Goal: Task Accomplishment & Management: Manage account settings

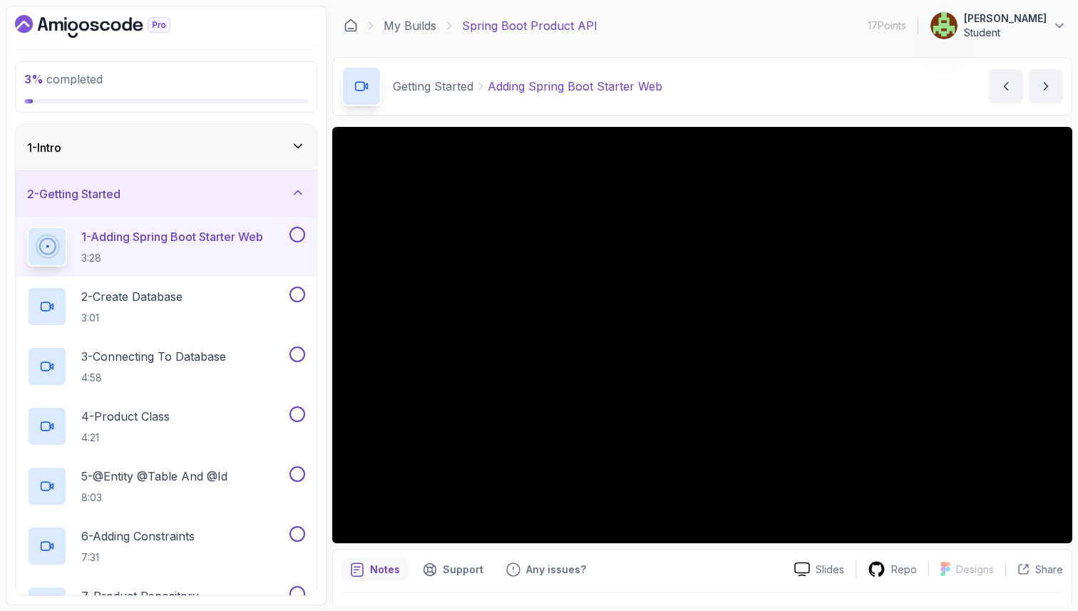
scroll to position [33, 0]
click at [1030, 39] on p "Student" at bounding box center [1005, 33] width 83 height 14
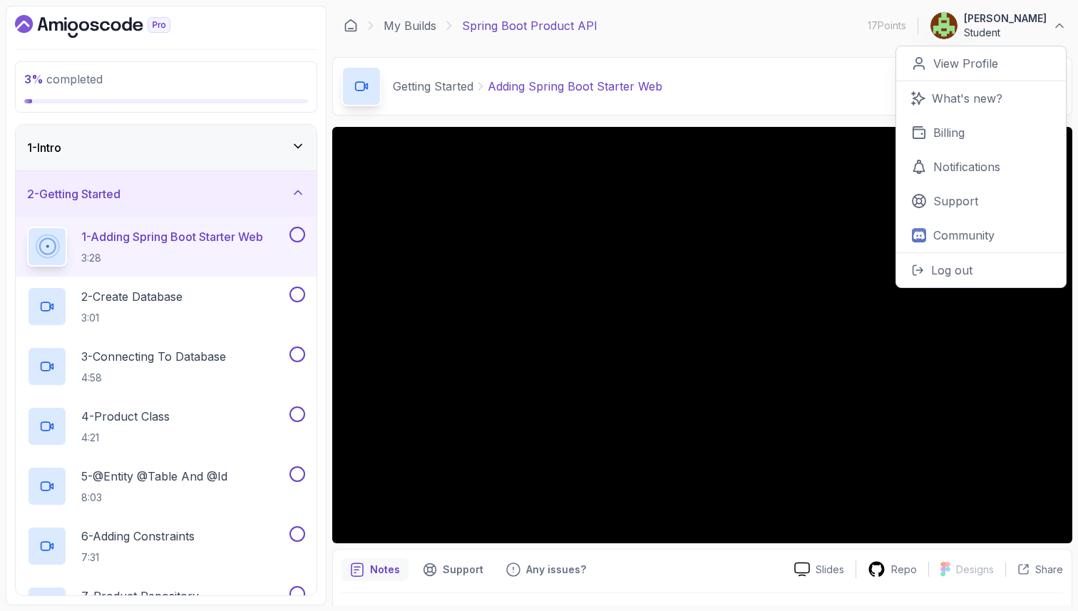
click at [787, 21] on div "My Builds Spring Boot Product API 17 Points 1 [PERSON_NAME] Student 0 Points Vi…" at bounding box center [702, 26] width 740 height 40
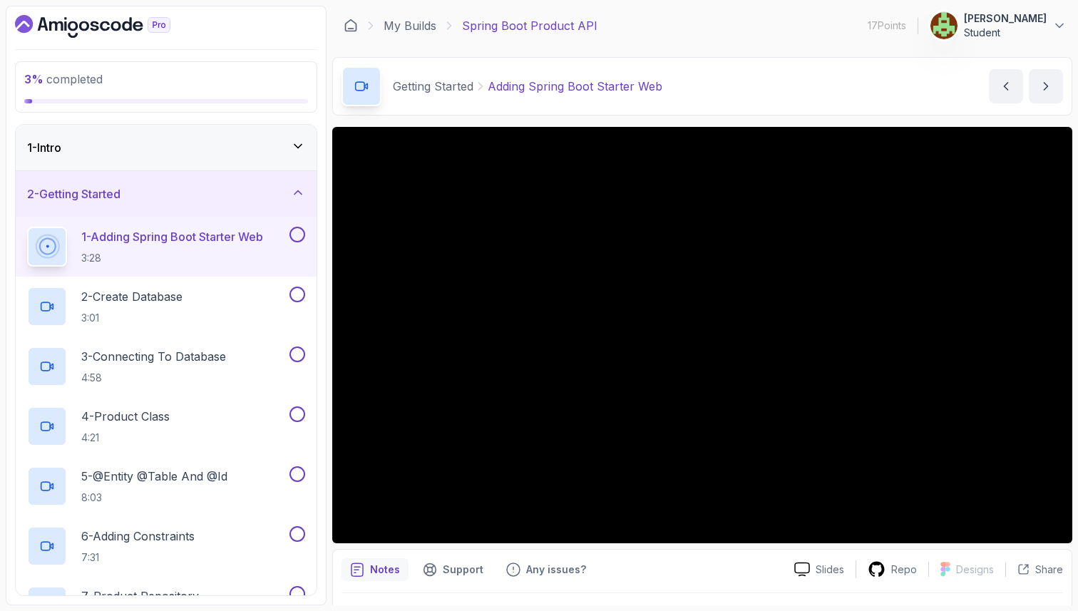
click at [82, 23] on icon "Dashboard" at bounding box center [92, 26] width 155 height 23
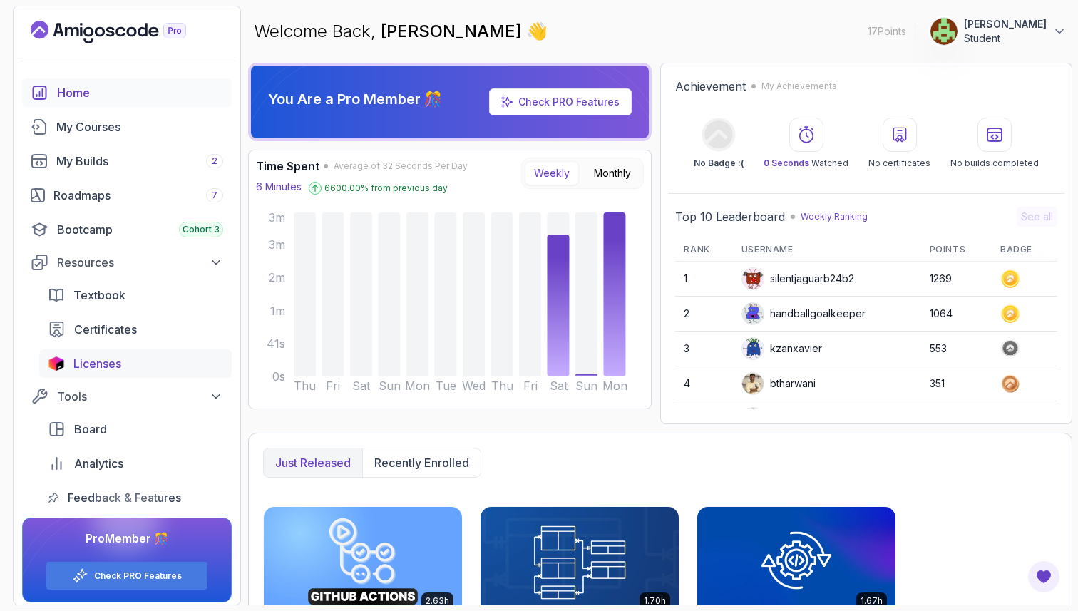
click at [116, 360] on span "Licenses" at bounding box center [97, 363] width 48 height 17
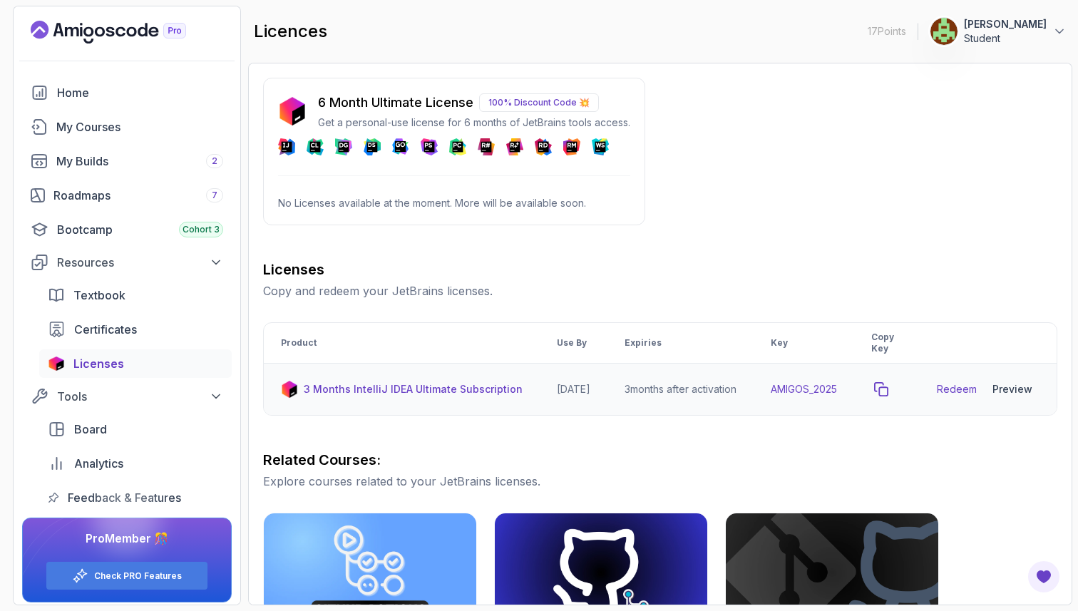
click at [889, 389] on icon "copy-button" at bounding box center [881, 389] width 14 height 14
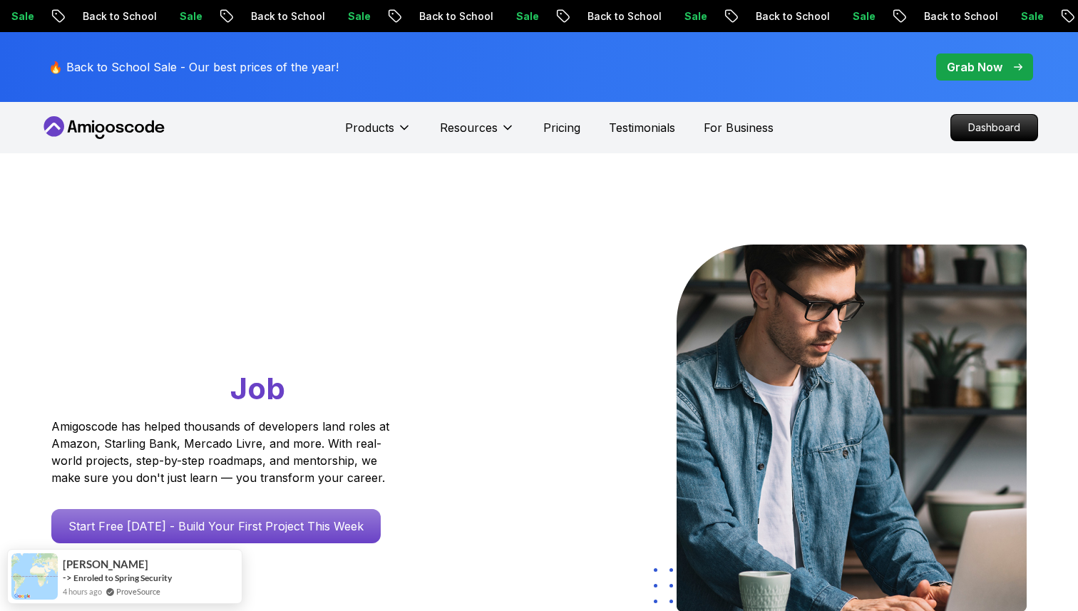
click at [983, 56] on span "pre-order" at bounding box center [984, 66] width 97 height 27
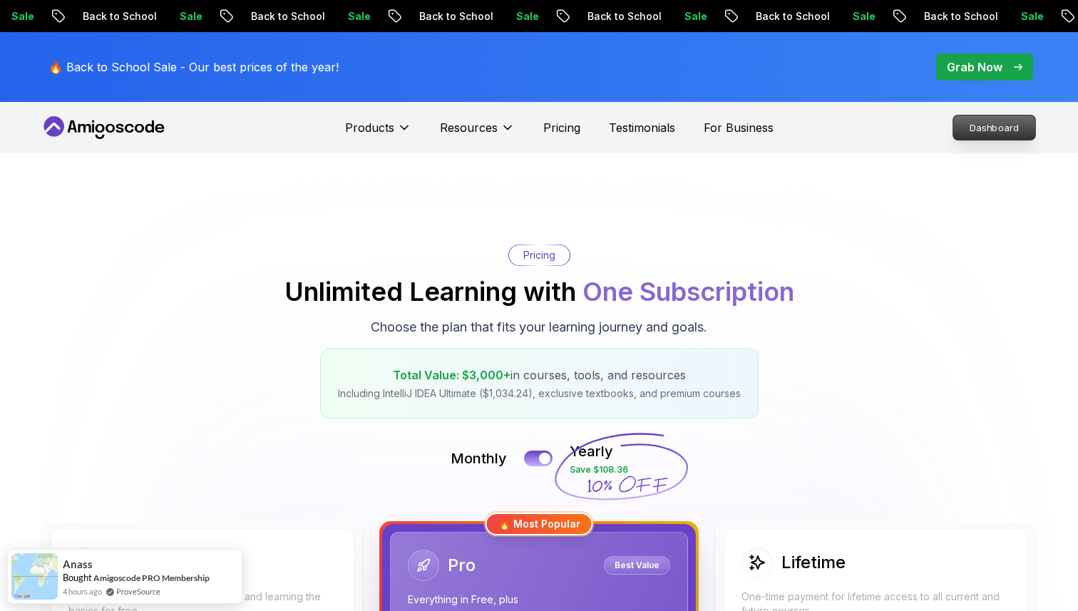
click at [975, 132] on p "Dashboard" at bounding box center [995, 128] width 82 height 24
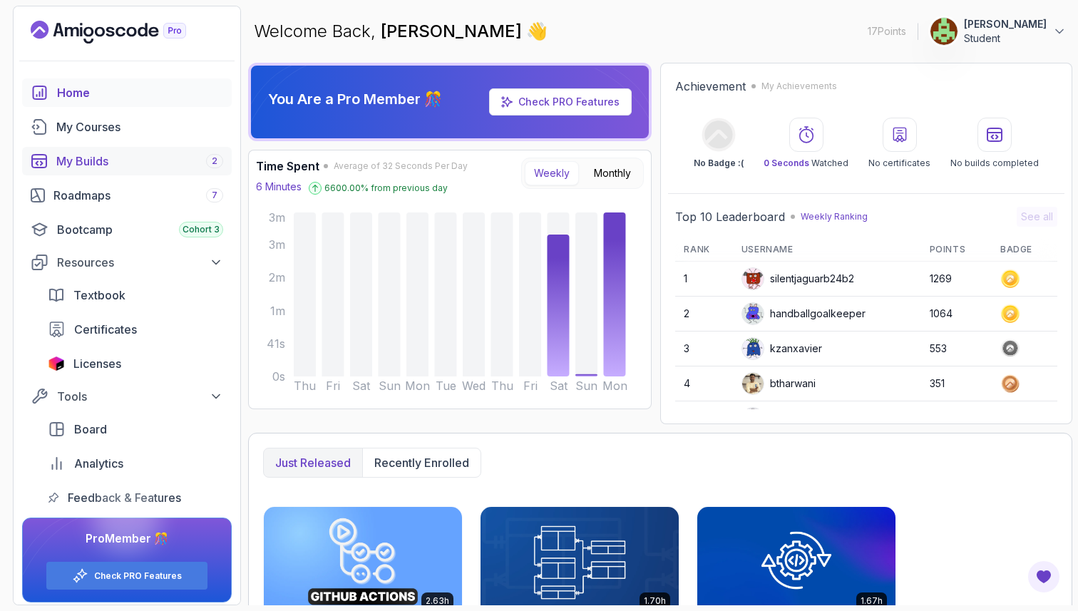
click at [142, 168] on div "My Builds 2" at bounding box center [139, 161] width 167 height 17
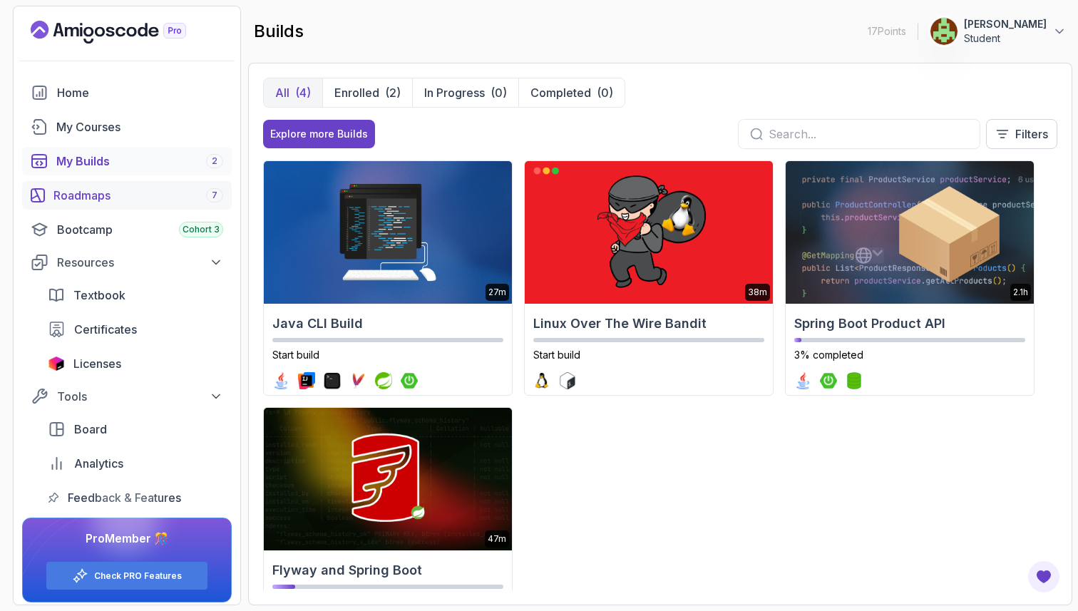
click at [131, 198] on div "Roadmaps 7" at bounding box center [138, 195] width 170 height 17
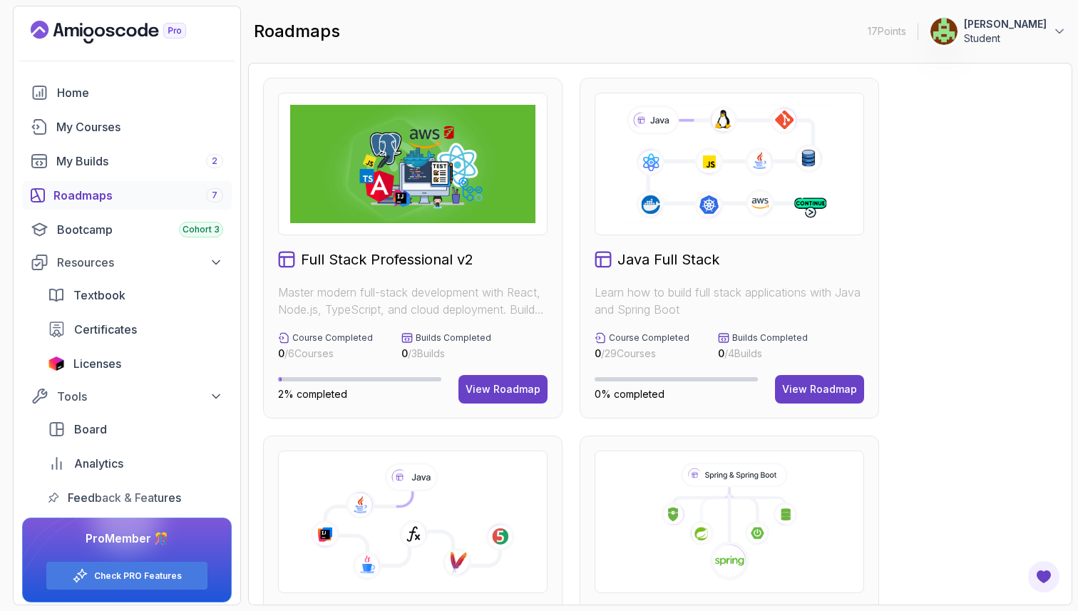
click at [471, 208] on img at bounding box center [412, 164] width 245 height 118
click at [522, 395] on div "View Roadmap" at bounding box center [503, 389] width 75 height 14
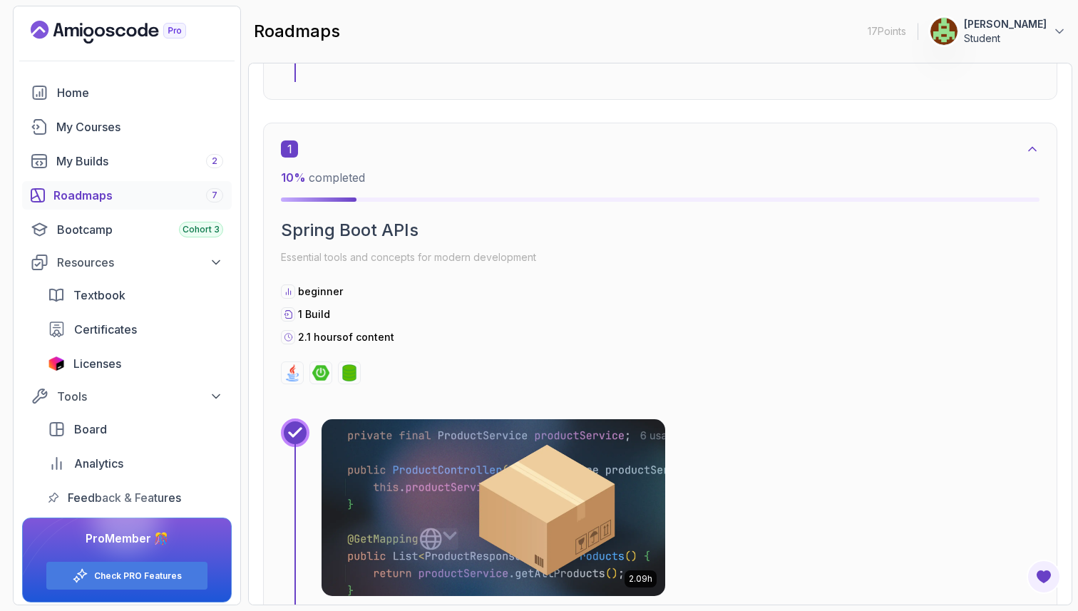
scroll to position [822, 0]
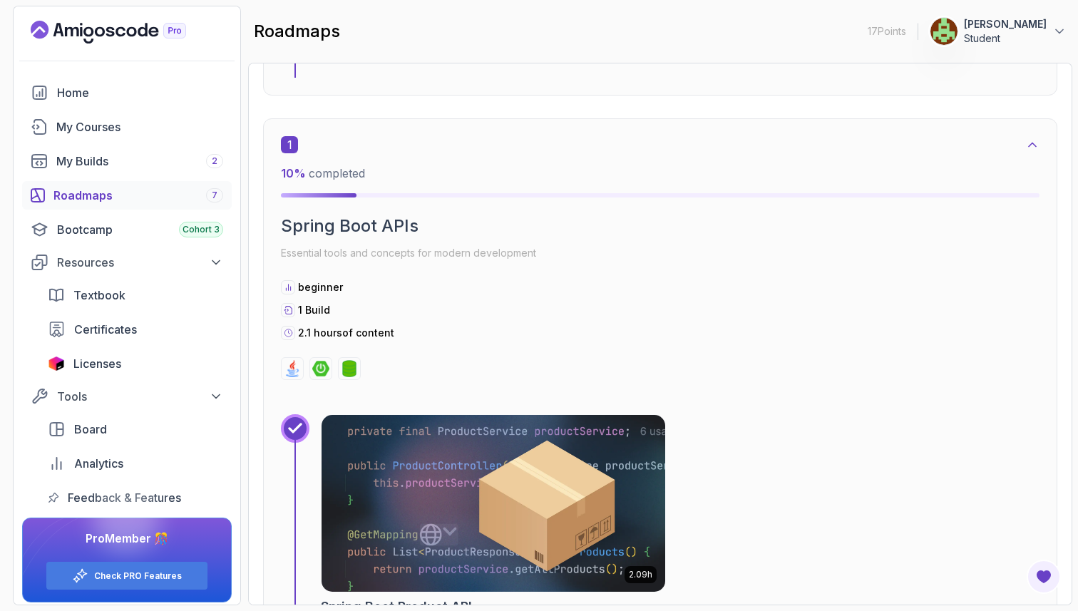
click at [603, 146] on div "1" at bounding box center [660, 144] width 759 height 17
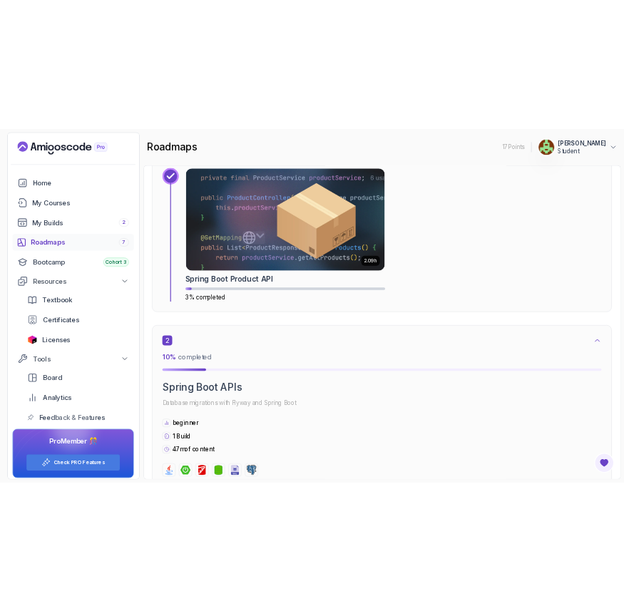
scroll to position [1170, 0]
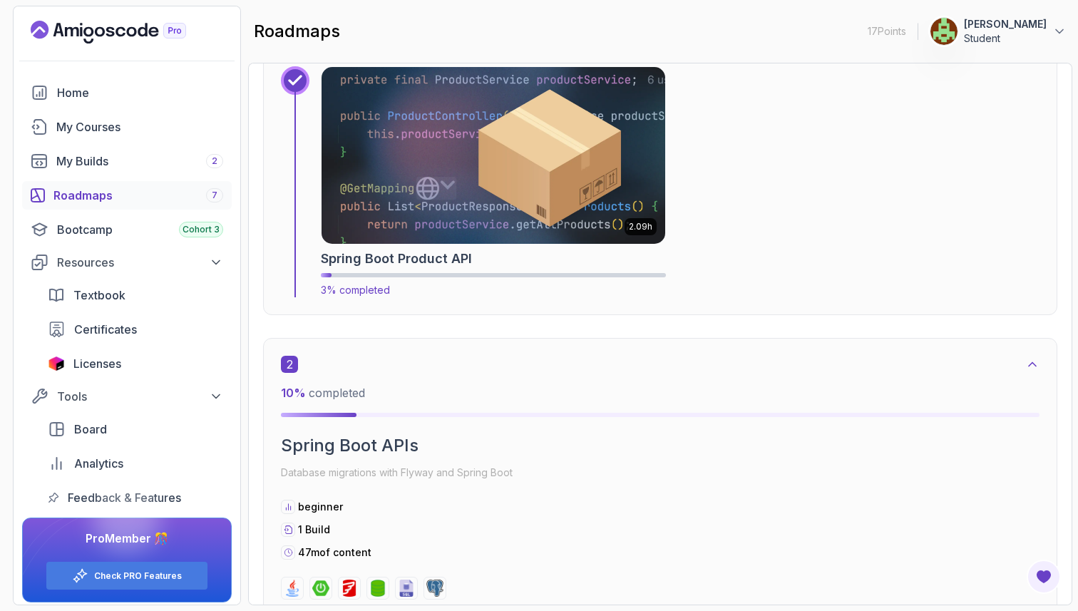
click at [521, 131] on img at bounding box center [493, 155] width 361 height 185
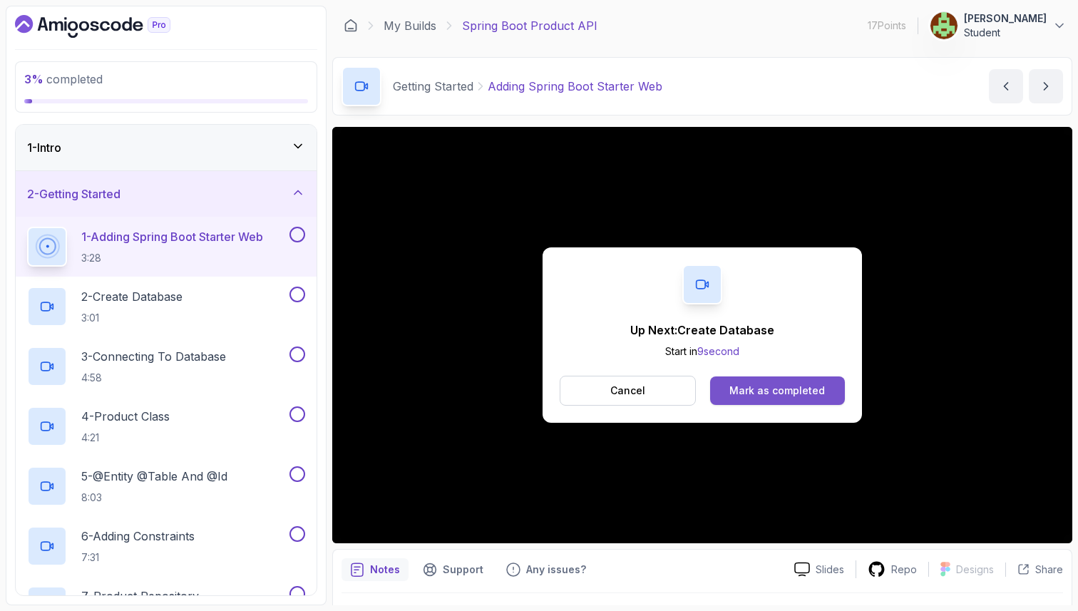
click at [772, 393] on div "Mark as completed" at bounding box center [778, 391] width 96 height 14
